Goal: Information Seeking & Learning: Understand process/instructions

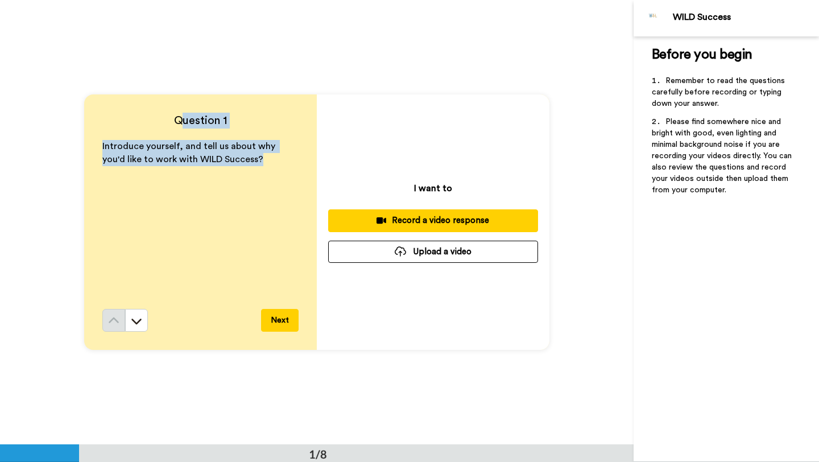
click at [278, 321] on button "Next" at bounding box center [280, 320] width 38 height 23
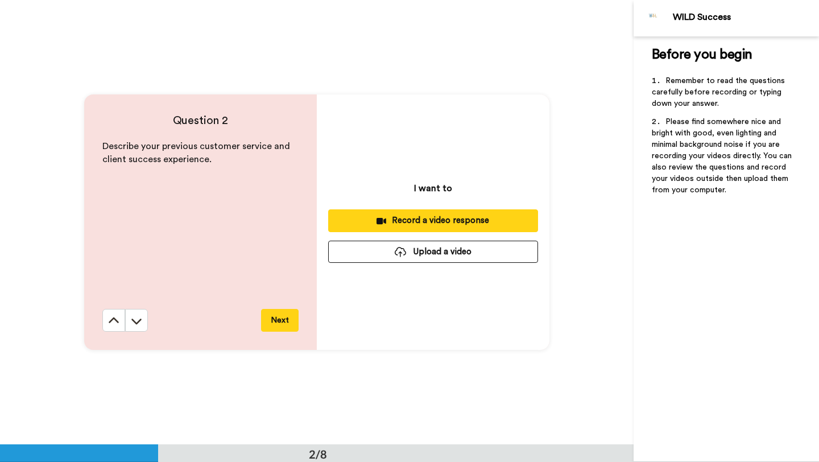
scroll to position [445, 0]
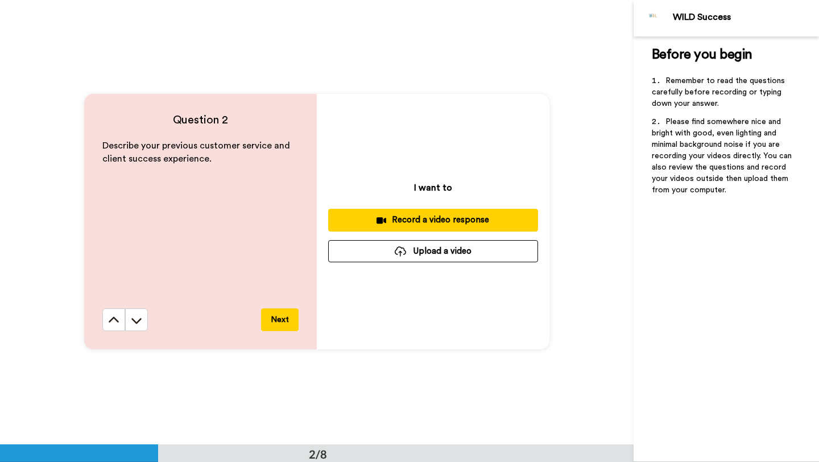
click at [278, 321] on button "Next" at bounding box center [280, 319] width 38 height 23
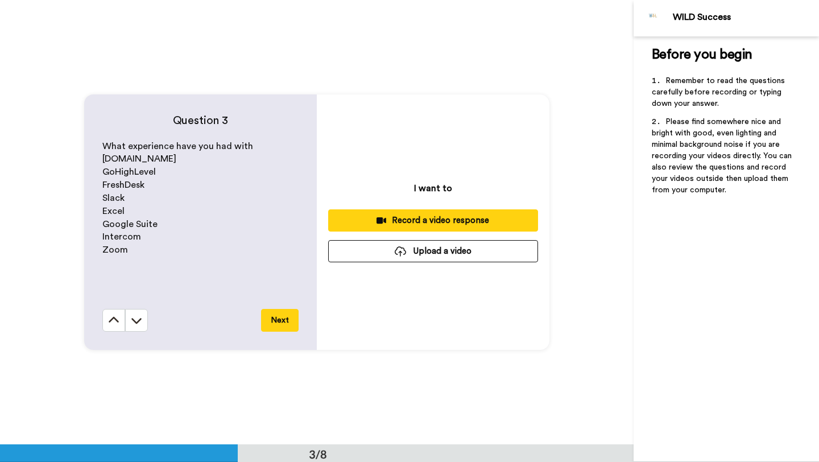
scroll to position [889, 0]
click at [278, 321] on button "Next" at bounding box center [280, 320] width 38 height 23
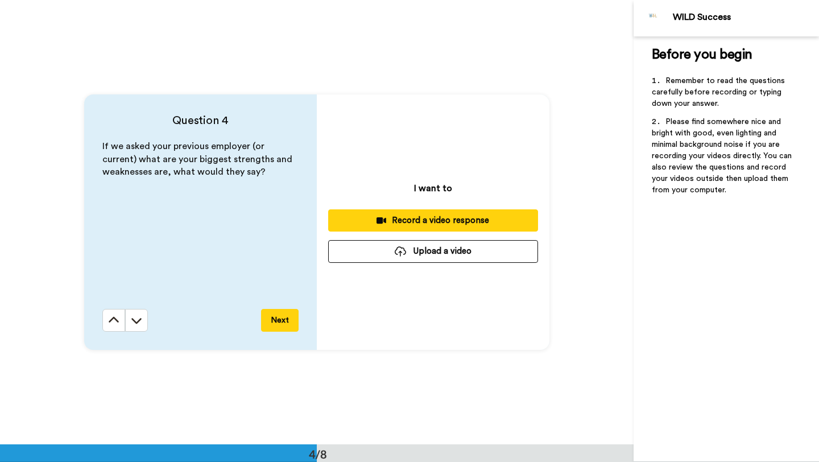
scroll to position [1333, 0]
click at [278, 321] on button "Next" at bounding box center [280, 320] width 38 height 23
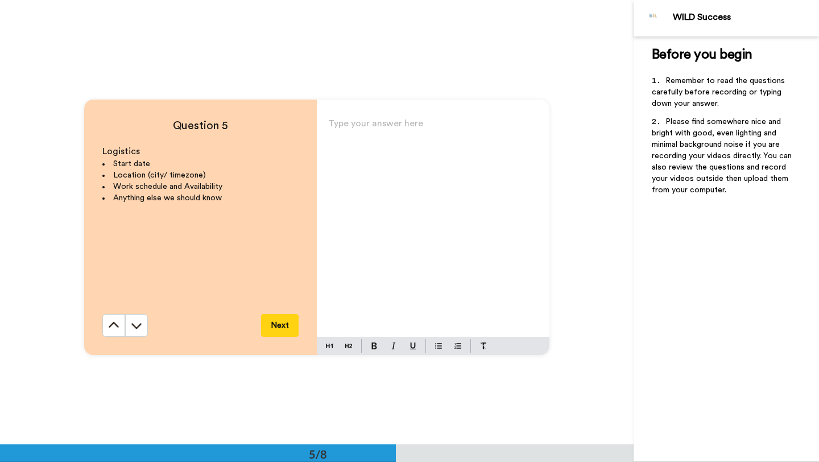
scroll to position [1777, 0]
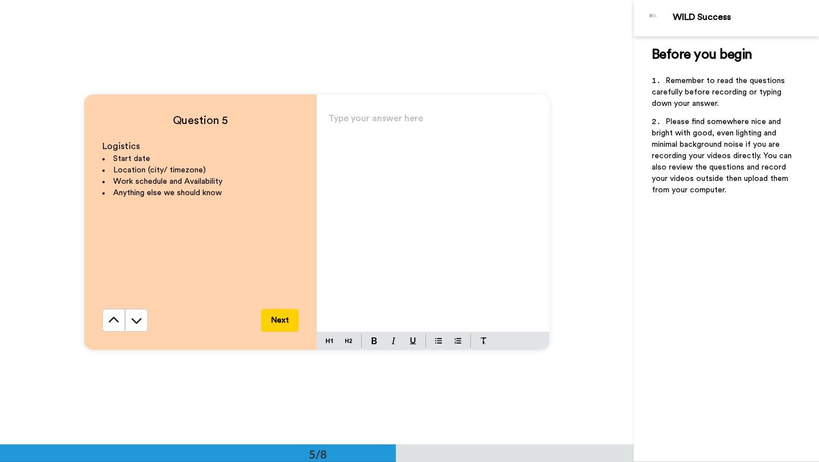
click at [287, 321] on button "Next" at bounding box center [280, 320] width 38 height 23
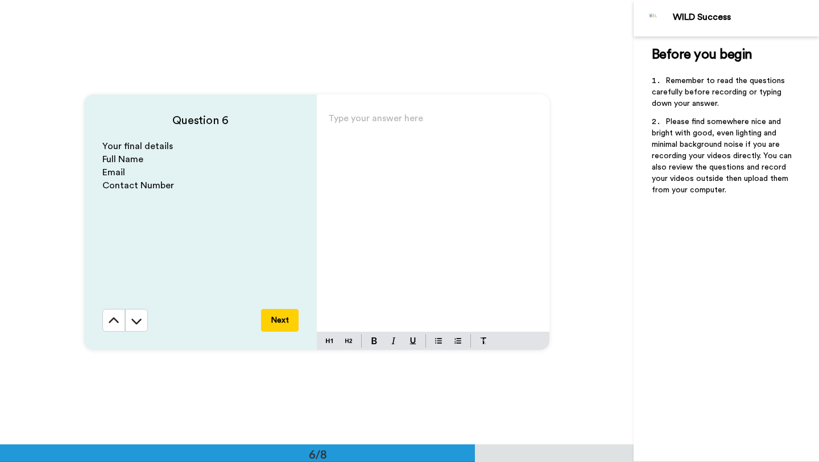
scroll to position [2222, 0]
click at [287, 321] on button "Next" at bounding box center [280, 319] width 38 height 23
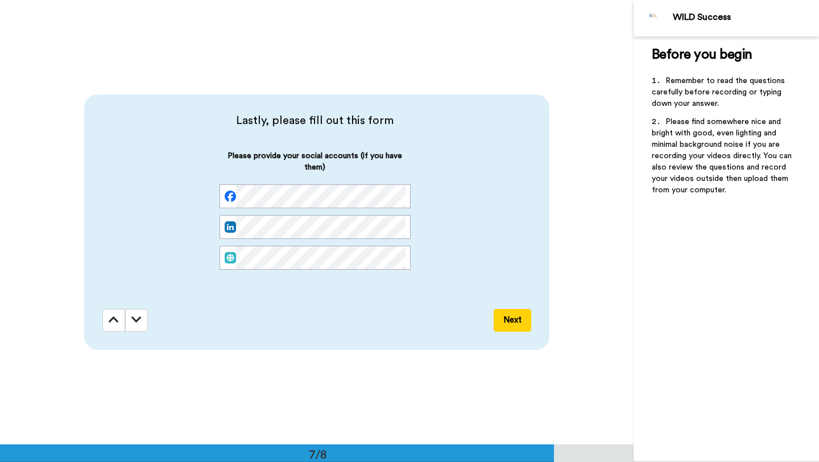
scroll to position [2666, 0]
click at [114, 325] on button at bounding box center [113, 319] width 23 height 23
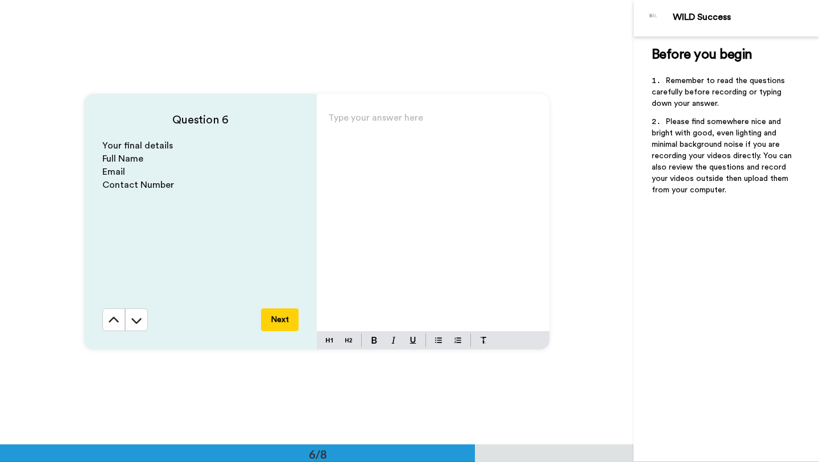
click at [114, 325] on button at bounding box center [113, 319] width 23 height 23
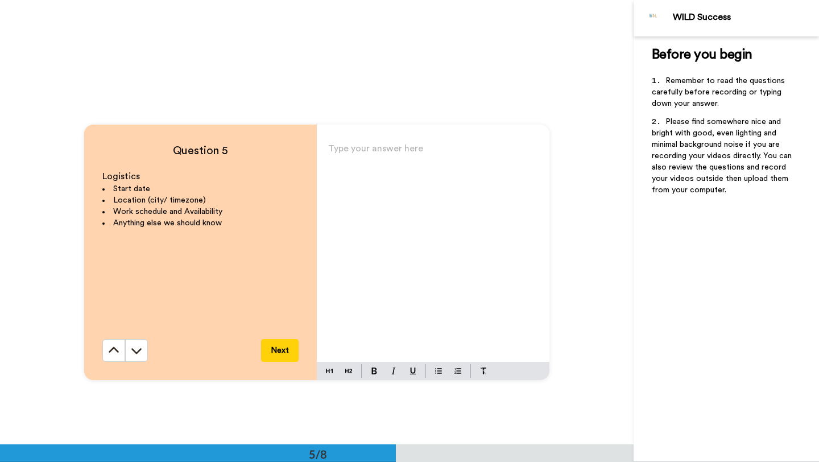
click at [114, 345] on icon at bounding box center [113, 350] width 11 height 11
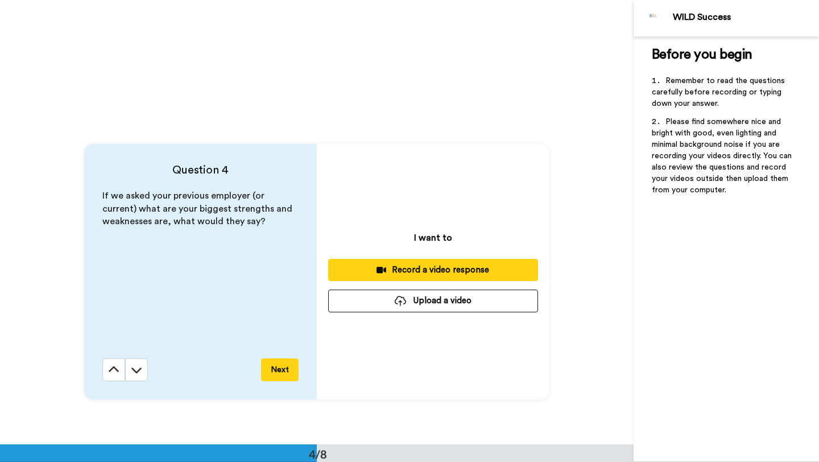
click at [114, 364] on icon at bounding box center [113, 369] width 11 height 11
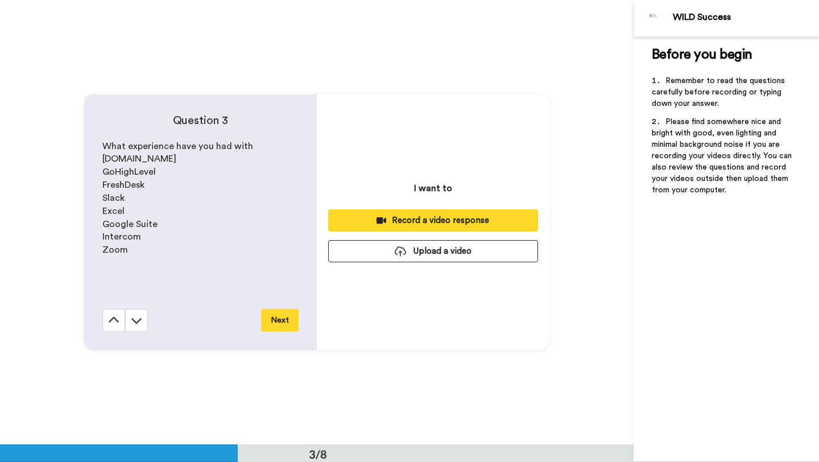
click at [114, 325] on button at bounding box center [113, 320] width 23 height 23
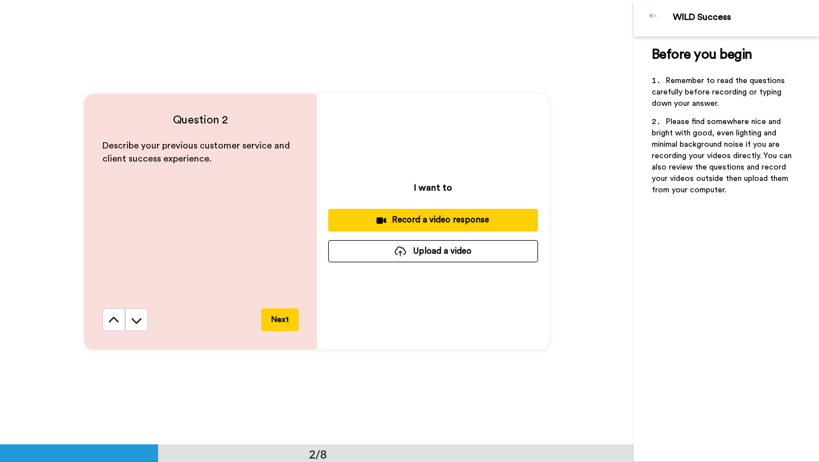
click at [114, 325] on button at bounding box center [113, 319] width 23 height 23
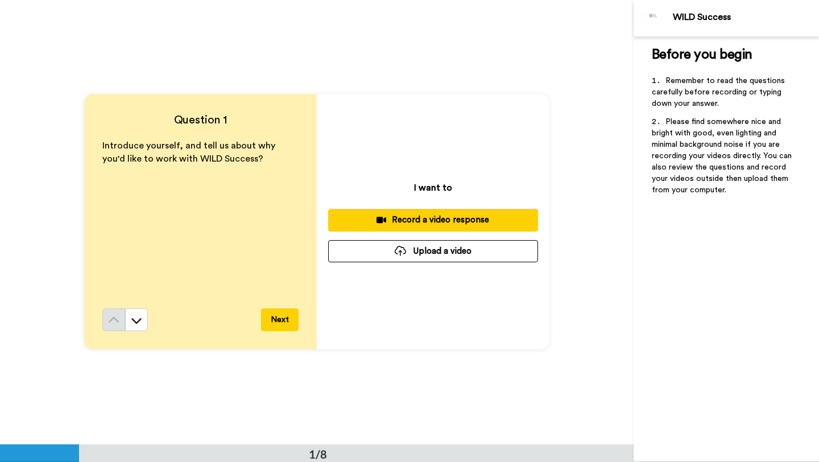
scroll to position [0, 0]
